Goal: Transaction & Acquisition: Purchase product/service

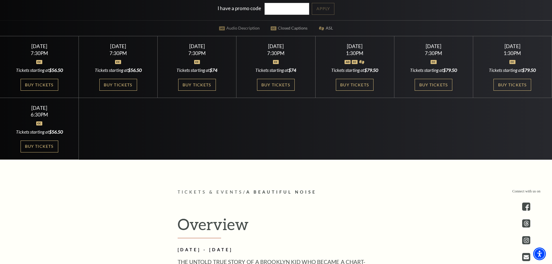
scroll to position [212, 0]
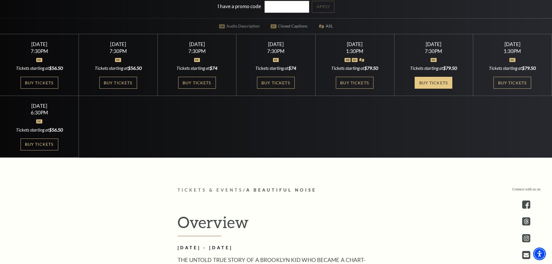
click at [434, 83] on link "Buy Tickets" at bounding box center [434, 83] width 38 height 12
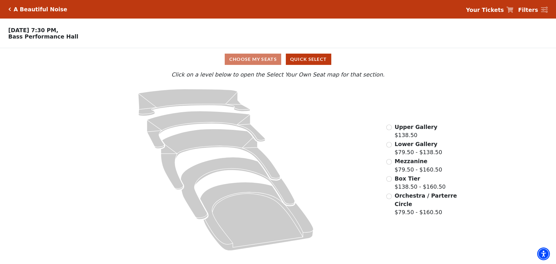
click at [409, 199] on span "Orchestra / Parterre Circle" at bounding box center [426, 199] width 62 height 15
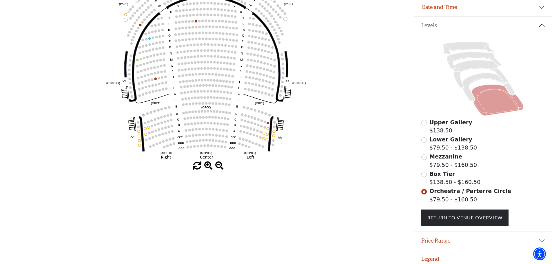
scroll to position [114, 0]
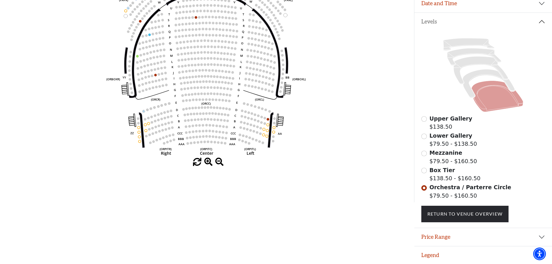
click at [261, 134] on icon "Left (ORPITL) Right (ORPITR) Center (ORPITC) ZZ AA YY BB ZA ZA (ORCL) (ORCR) (O…" at bounding box center [207, 59] width 373 height 197
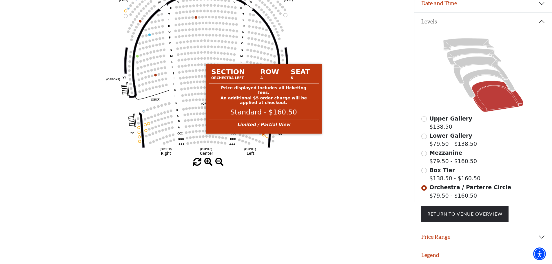
click at [263, 134] on circle at bounding box center [263, 135] width 3 height 3
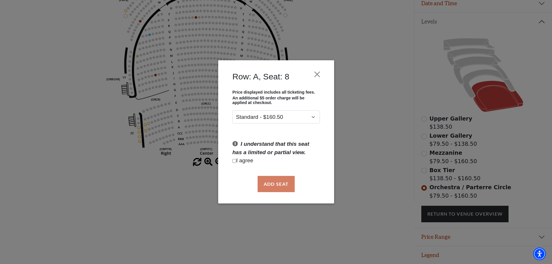
click at [245, 161] on p "I agree" at bounding box center [275, 161] width 87 height 8
click at [237, 160] on p "I agree" at bounding box center [275, 161] width 87 height 8
click at [234, 160] on input "Checkbox field" at bounding box center [234, 161] width 4 height 4
checkbox input "true"
drag, startPoint x: 278, startPoint y: 185, endPoint x: 315, endPoint y: 180, distance: 37.1
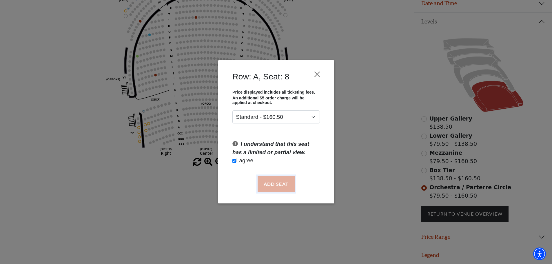
click at [278, 184] on button "Add Seat" at bounding box center [275, 184] width 37 height 16
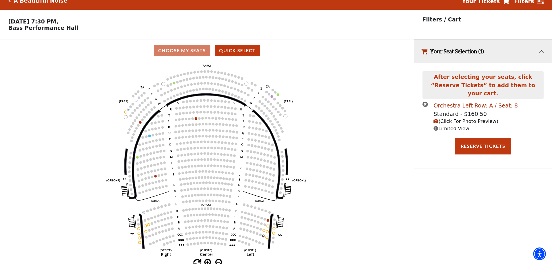
scroll to position [0, 0]
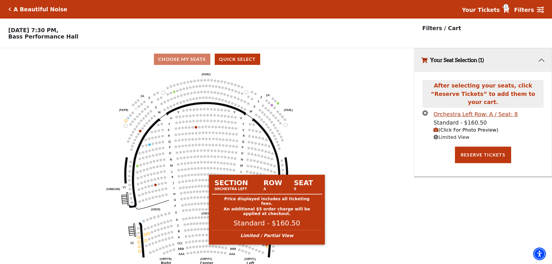
click at [267, 247] on circle at bounding box center [267, 246] width 3 height 3
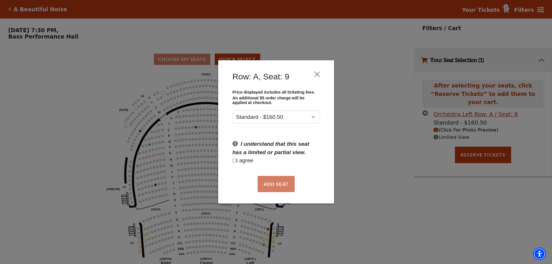
click at [242, 160] on p "I agree" at bounding box center [275, 161] width 87 height 8
click at [234, 160] on input "Checkbox field" at bounding box center [234, 161] width 4 height 4
checkbox input "true"
drag, startPoint x: 266, startPoint y: 183, endPoint x: 296, endPoint y: 191, distance: 31.3
click at [266, 183] on button "Add Seat" at bounding box center [275, 184] width 37 height 16
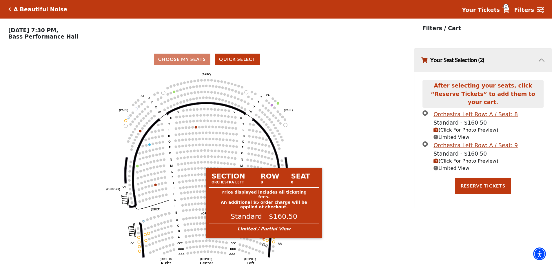
click at [263, 240] on circle at bounding box center [264, 239] width 3 height 3
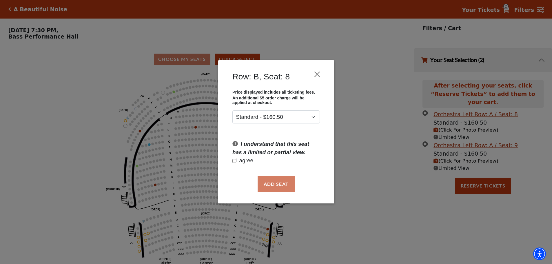
click at [280, 185] on div "Add Seat" at bounding box center [276, 183] width 99 height 27
click at [244, 160] on p "I agree" at bounding box center [275, 161] width 87 height 8
click at [234, 161] on input "Checkbox field" at bounding box center [234, 161] width 4 height 4
checkbox input "true"
drag, startPoint x: 270, startPoint y: 181, endPoint x: 299, endPoint y: 206, distance: 38.2
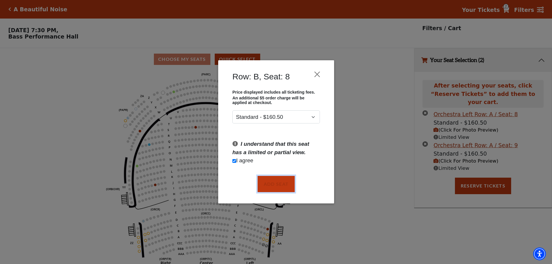
click at [271, 179] on button "Add Seat" at bounding box center [275, 184] width 37 height 16
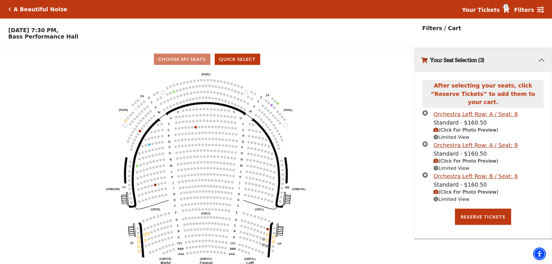
click at [266, 242] on circle at bounding box center [267, 240] width 3 height 3
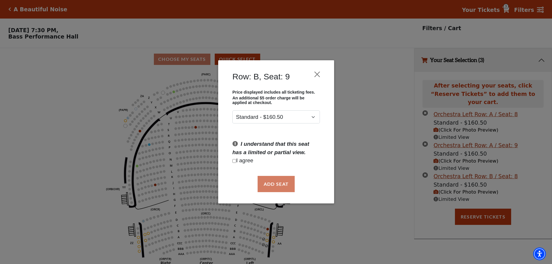
click at [247, 160] on p "I agree" at bounding box center [275, 161] width 87 height 8
click at [233, 161] on input "Checkbox field" at bounding box center [234, 161] width 4 height 4
checkbox input "true"
click at [273, 183] on button "Add Seat" at bounding box center [275, 184] width 37 height 16
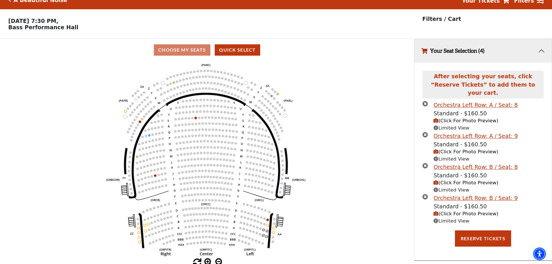
scroll to position [14, 0]
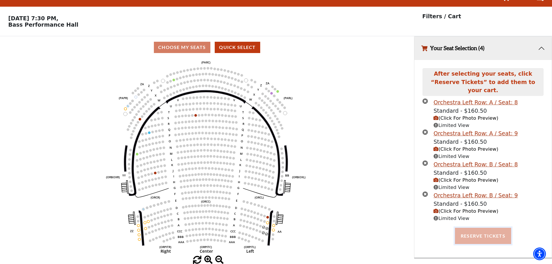
click at [475, 230] on button "Reserve Tickets" at bounding box center [483, 236] width 56 height 16
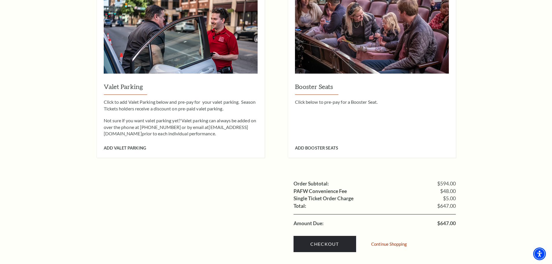
scroll to position [637, 0]
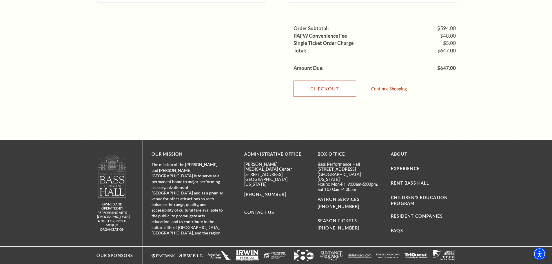
click at [321, 81] on link "Checkout" at bounding box center [325, 89] width 63 height 16
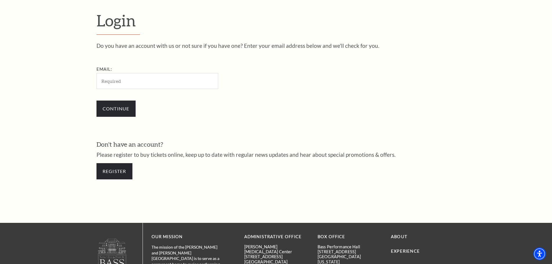
scroll to position [194, 0]
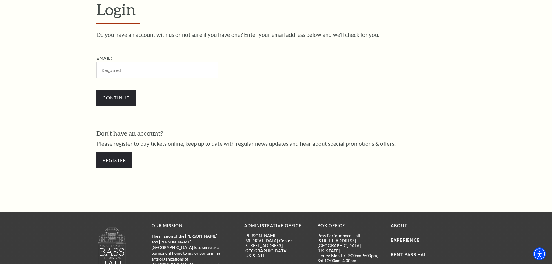
click at [129, 70] on input "Email:" at bounding box center [157, 70] width 122 height 16
type input "Melita@rcgdfw.com"
click at [129, 97] on input "Continue" at bounding box center [115, 98] width 39 height 16
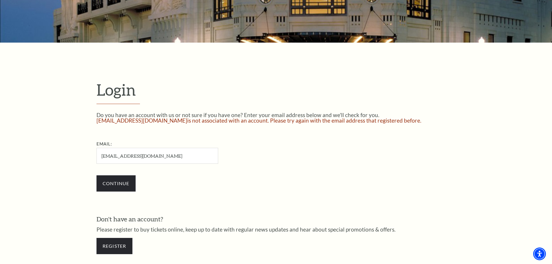
scroll to position [226, 0]
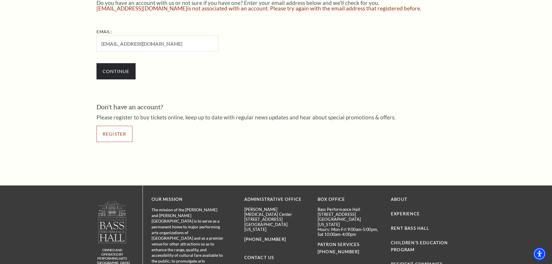
click at [109, 135] on link "Register" at bounding box center [114, 134] width 36 height 16
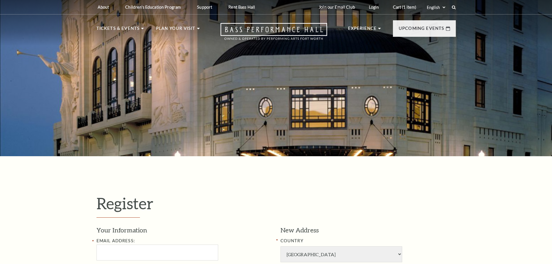
select select "1"
select select "[GEOGRAPHIC_DATA]"
click at [126, 251] on input "Email Address:" at bounding box center [157, 253] width 122 height 16
type input "Melita@rcgdfw.com"
type input "Melita"
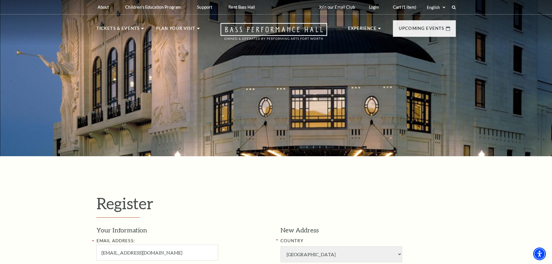
type input "Pechal"
type input "2147281185"
type input "Rockport Construction Group, LLC"
type input "8400 Belleview, Drive, Suite 140"
type input "Plano"
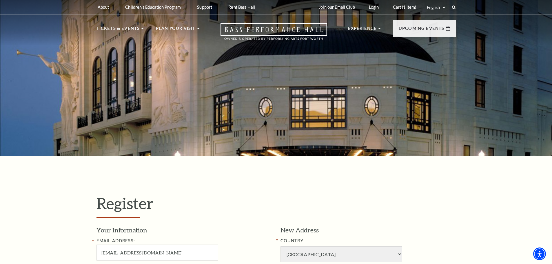
type input "75024"
type input "214-728-1185"
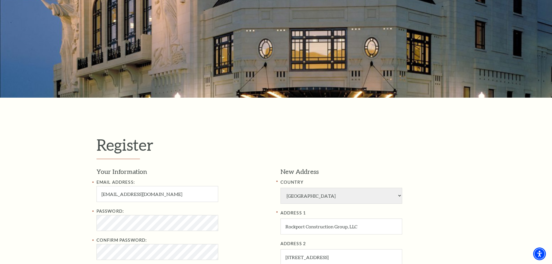
scroll to position [106, 0]
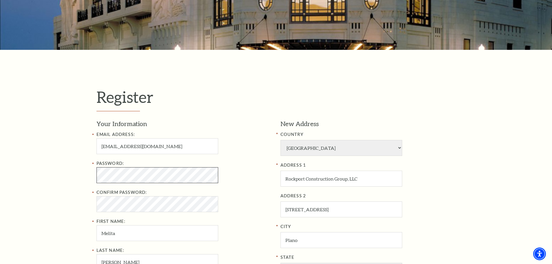
click at [72, 176] on div "Register Your Information Email Address: Melita@rcgdfw.com Password: Confirm Pa…" at bounding box center [276, 227] width 552 height 354
click at [374, 209] on input "8400 Belleview, Drive, Suite 140" at bounding box center [341, 209] width 122 height 16
drag, startPoint x: 375, startPoint y: 208, endPoint x: 280, endPoint y: 207, distance: 95.9
click at [280, 207] on div "New Address COUNTRY Afghanistan Albania Algeria Andorra Angola Antigua and Barb…" at bounding box center [366, 225] width 180 height 213
type input "11 Signature Court"
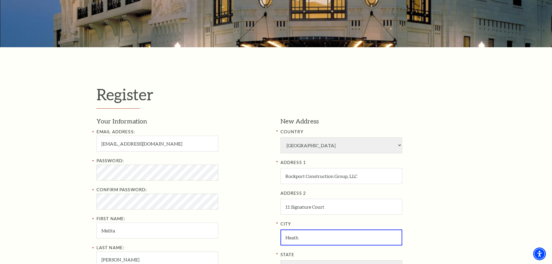
type input "Heath"
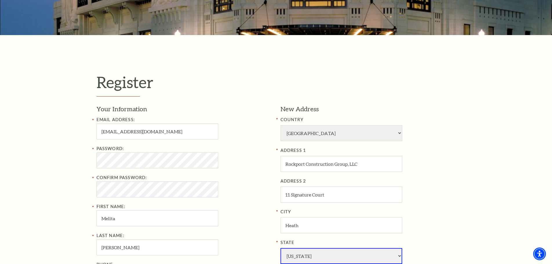
scroll to position [273, 0]
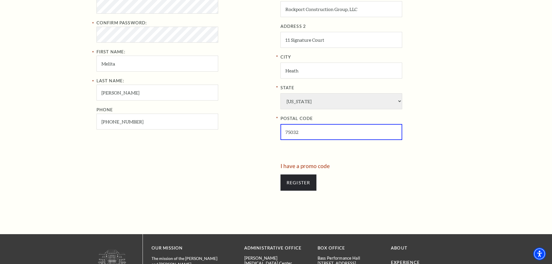
type input "75032"
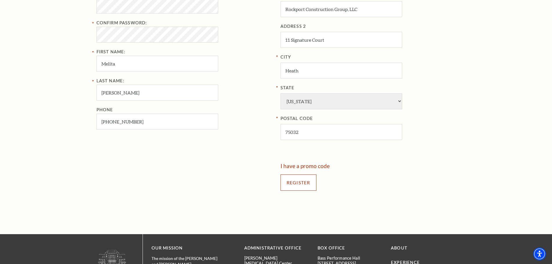
click at [303, 186] on input "Register" at bounding box center [298, 182] width 36 height 16
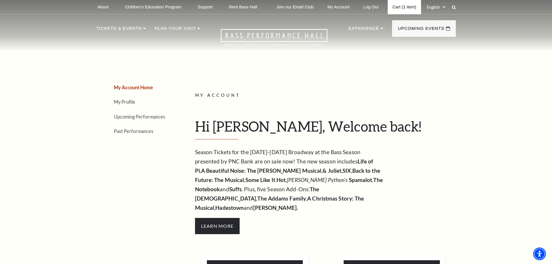
click at [402, 8] on link "Cart (1 item)" at bounding box center [404, 7] width 33 height 14
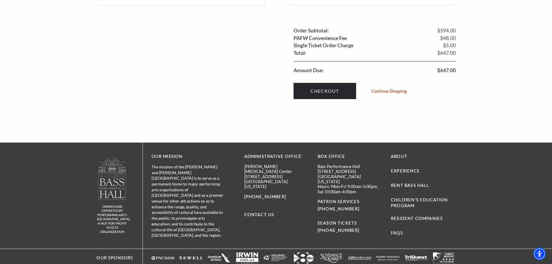
scroll to position [637, 0]
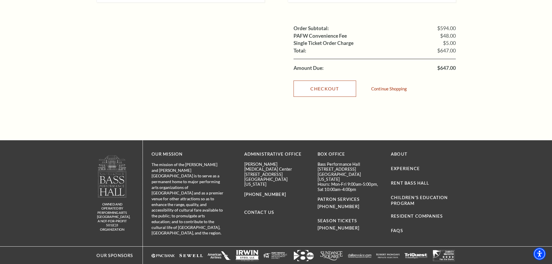
click at [342, 85] on link "Checkout" at bounding box center [325, 89] width 63 height 16
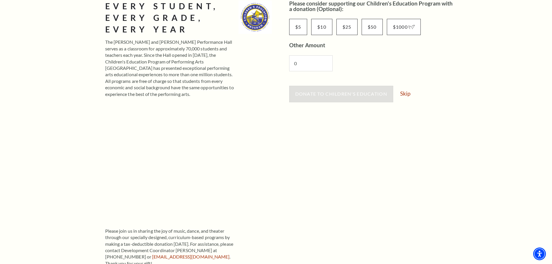
scroll to position [106, 0]
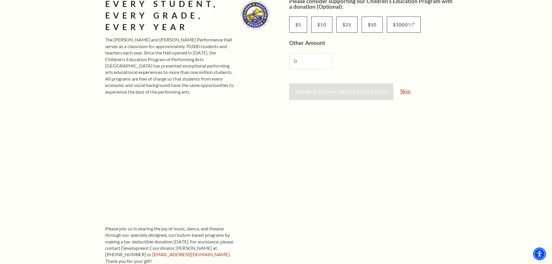
click at [407, 93] on link "Skip" at bounding box center [405, 91] width 10 height 6
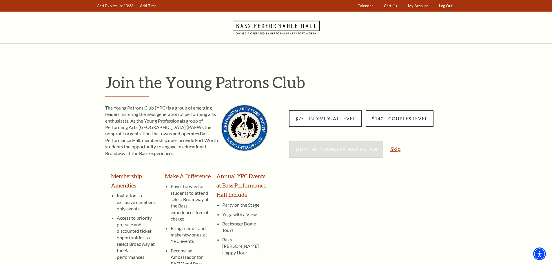
click at [398, 150] on link "Skip" at bounding box center [395, 149] width 10 height 6
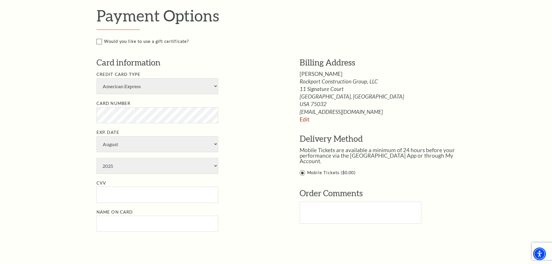
scroll to position [319, 0]
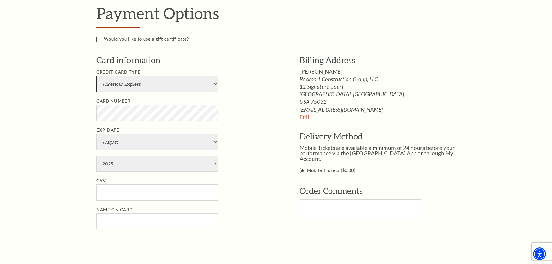
click at [147, 88] on select "American Express Visa Master Card Discover" at bounding box center [157, 84] width 122 height 16
select select "25"
click at [96, 76] on select "American Express Visa Master Card Discover" at bounding box center [157, 84] width 122 height 16
click at [131, 140] on select "January February March April May June July August September October November De…" at bounding box center [157, 142] width 122 height 16
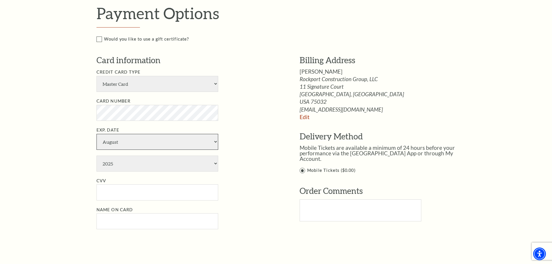
click at [131, 140] on select "January February March April May June July August September October November De…" at bounding box center [157, 142] width 122 height 16
select select "4"
click at [96, 134] on select "January February March April May June July August September October November De…" at bounding box center [157, 142] width 122 height 16
click at [121, 165] on select "2025 2026 2027 2028 2029 2030 2031 2032 2033 2034" at bounding box center [157, 164] width 122 height 16
select select "2028"
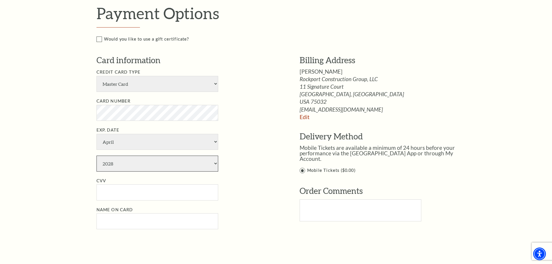
click at [96, 156] on select "2025 2026 2027 2028 2029 2030 2031 2032 2033 2034" at bounding box center [157, 164] width 122 height 16
click at [121, 192] on input "CVV" at bounding box center [157, 192] width 122 height 16
type input "052"
click at [119, 222] on input "Name on Card" at bounding box center [157, 221] width 122 height 16
type input "Melita D Pechal"
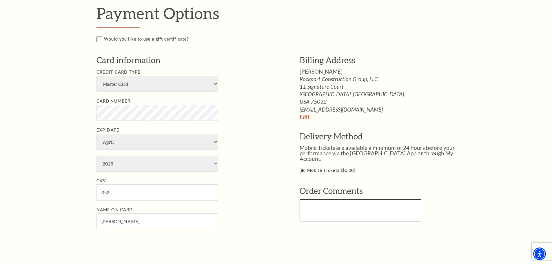
click at [323, 200] on textarea "Text area" at bounding box center [361, 210] width 122 height 22
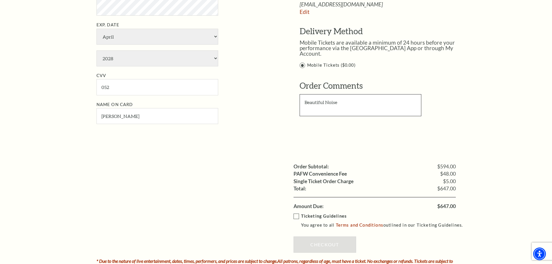
scroll to position [425, 0]
type textarea "Beautiful Noise"
click at [318, 216] on strong "Ticketing Guidelines" at bounding box center [323, 214] width 45 height 5
click at [0, 0] on input "Ticketing Guidelines You agree to all Terms and Conditions outlined in our Tick…" at bounding box center [0, 0] width 0 height 0
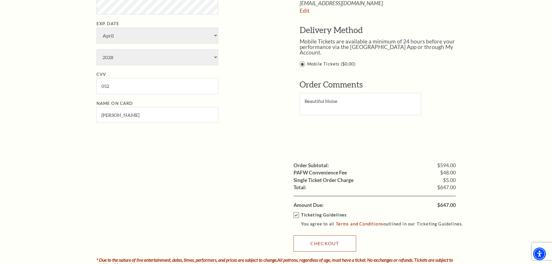
scroll to position [531, 0]
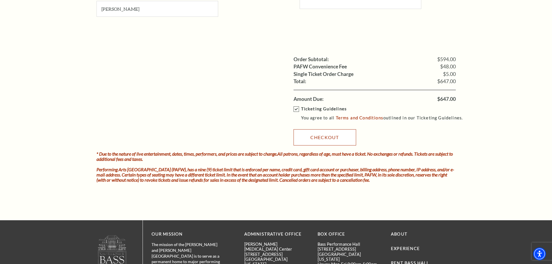
click at [309, 138] on link "Checkout" at bounding box center [325, 137] width 63 height 16
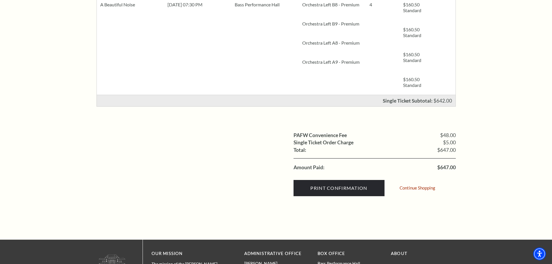
scroll to position [212, 0]
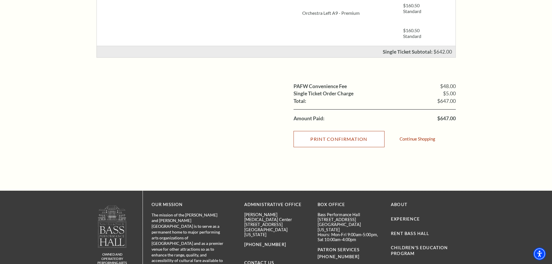
click at [342, 138] on input "Print Confirmation" at bounding box center [339, 139] width 91 height 16
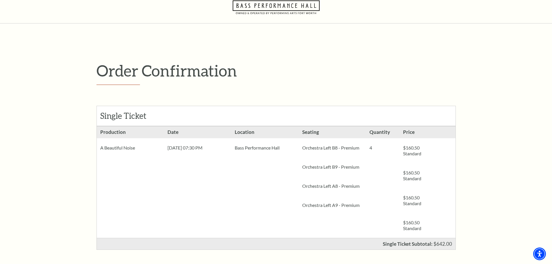
scroll to position [18, 0]
